Goal: Find specific page/section: Find specific page/section

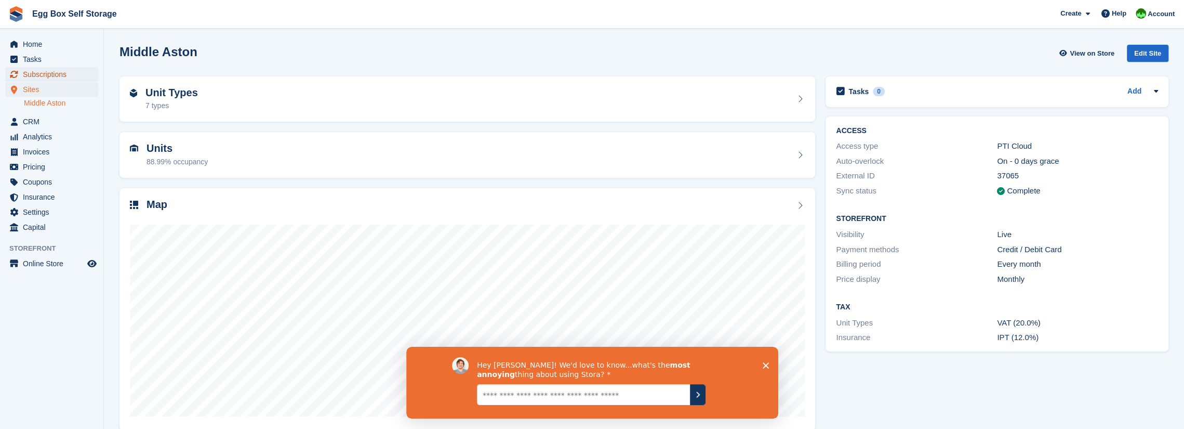
click at [36, 73] on span "Subscriptions" at bounding box center [54, 74] width 62 height 15
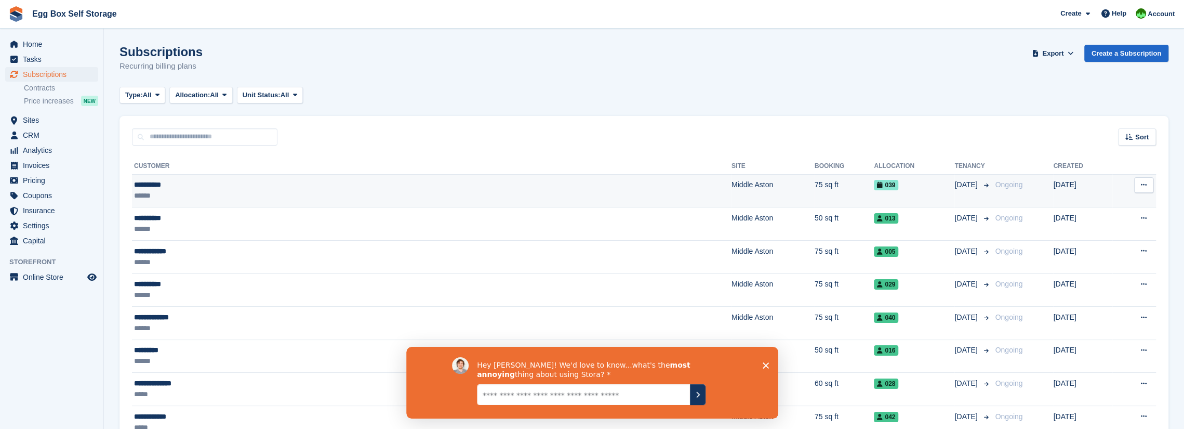
click at [145, 189] on div "**********" at bounding box center [283, 184] width 298 height 11
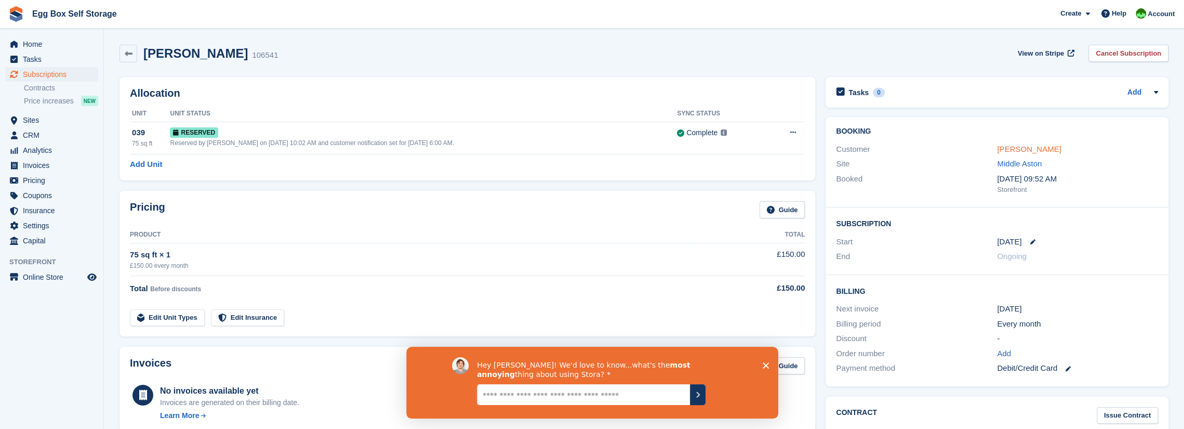
click at [1013, 148] on link "Chris Daly" at bounding box center [1029, 148] width 64 height 9
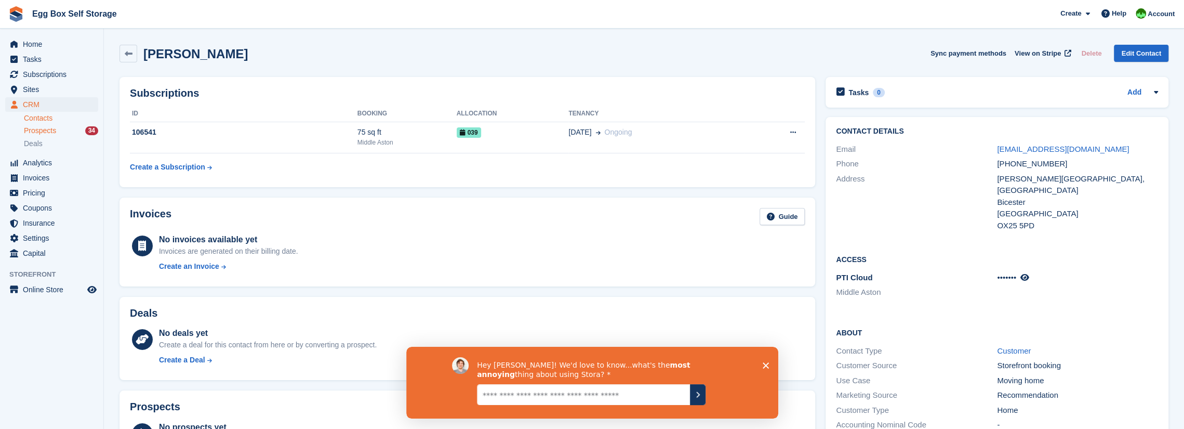
click at [36, 131] on span "Prospects" at bounding box center [40, 131] width 32 height 10
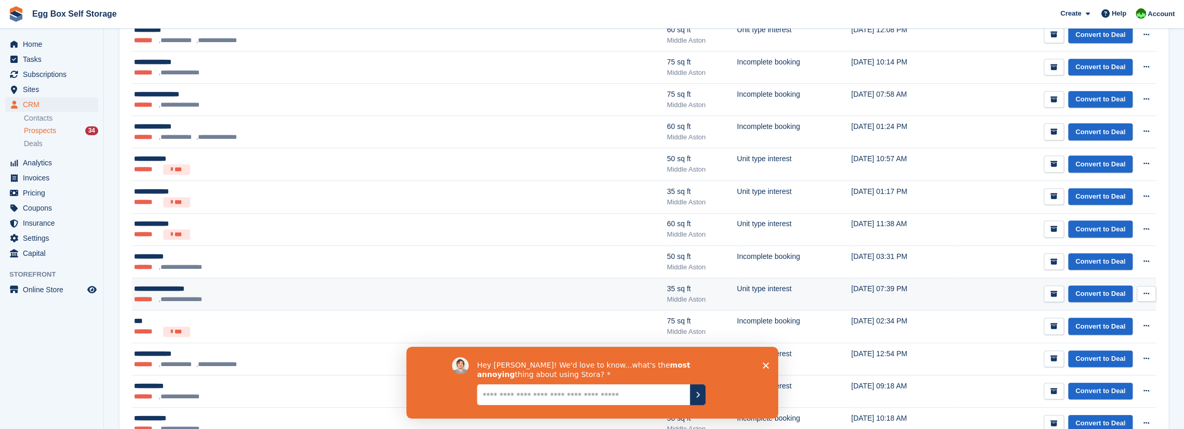
scroll to position [416, 0]
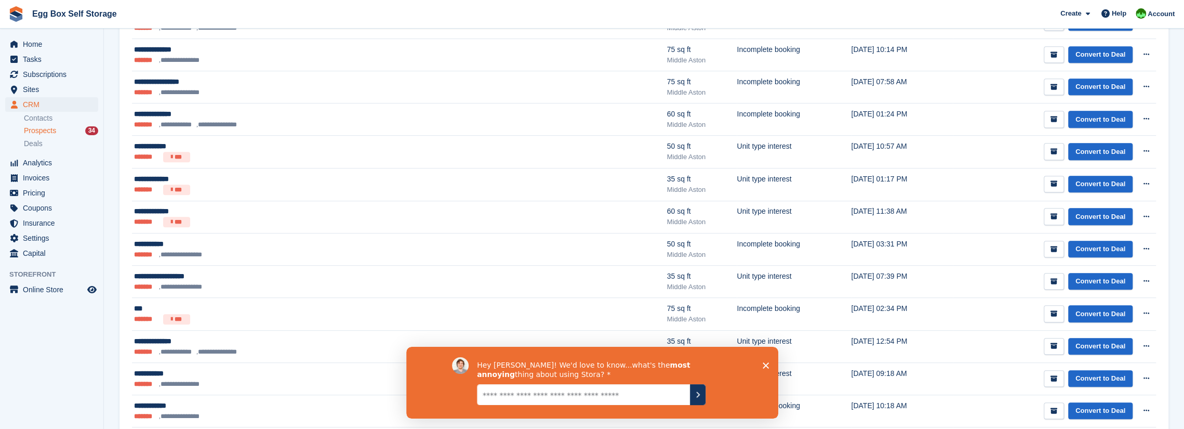
click at [766, 362] on icon "Close survey" at bounding box center [765, 365] width 6 height 6
